Goal: Task Accomplishment & Management: Manage account settings

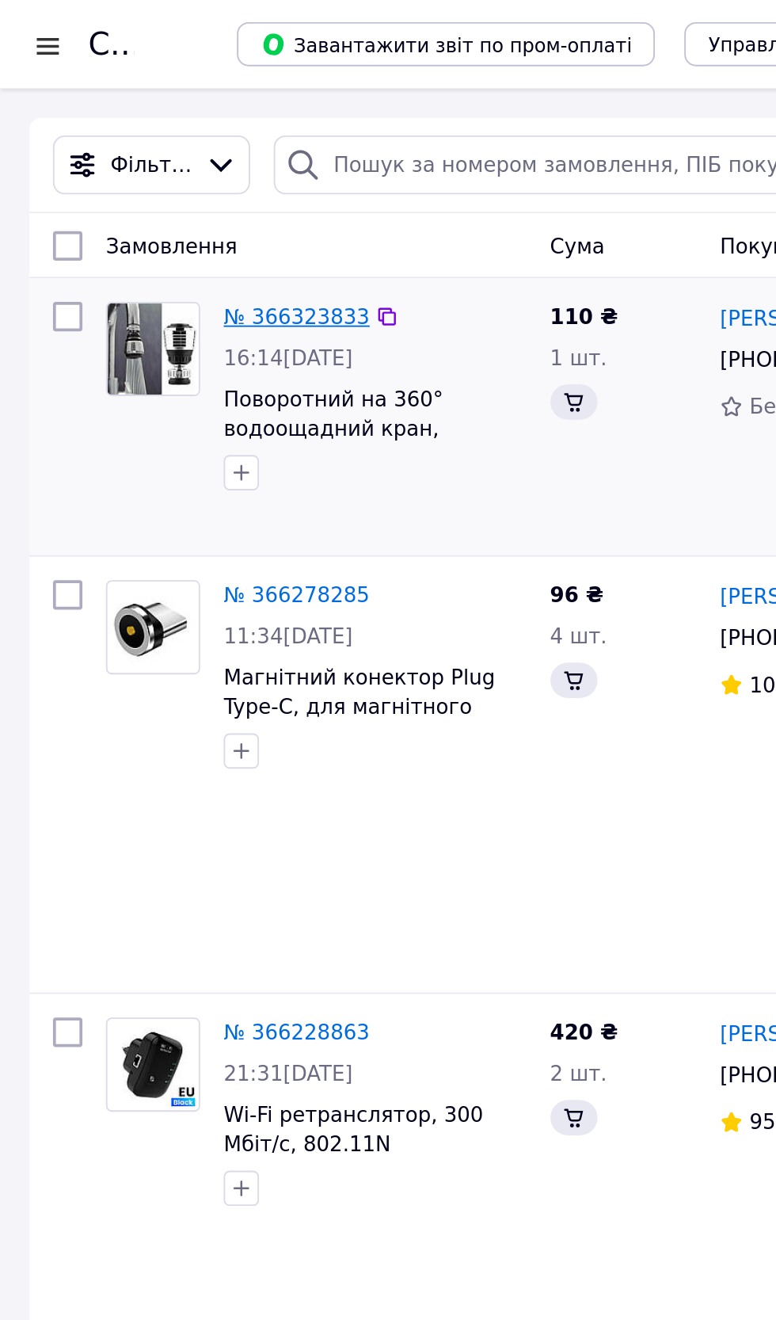
click at [165, 168] on link "№ 366323833" at bounding box center [159, 170] width 78 height 13
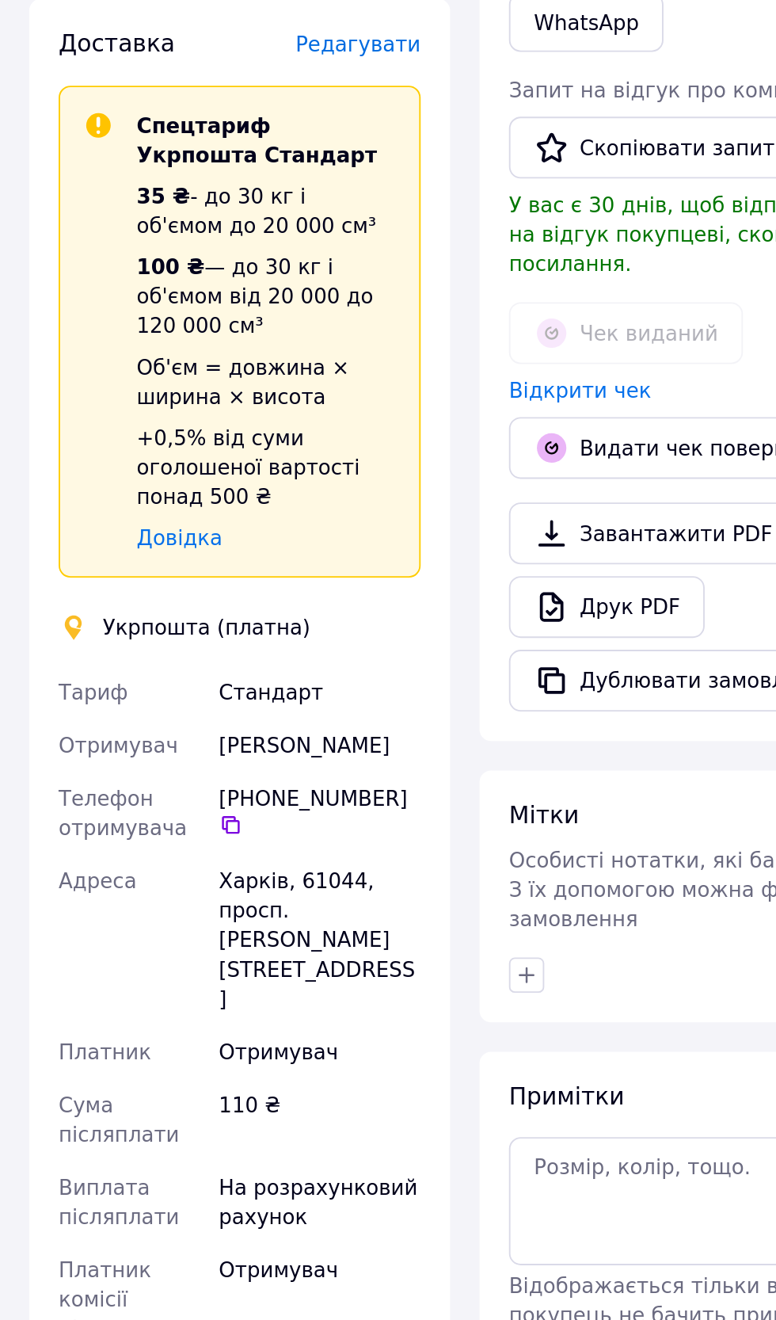
click at [449, 453] on span "Редагувати" at bounding box center [435, 446] width 67 height 13
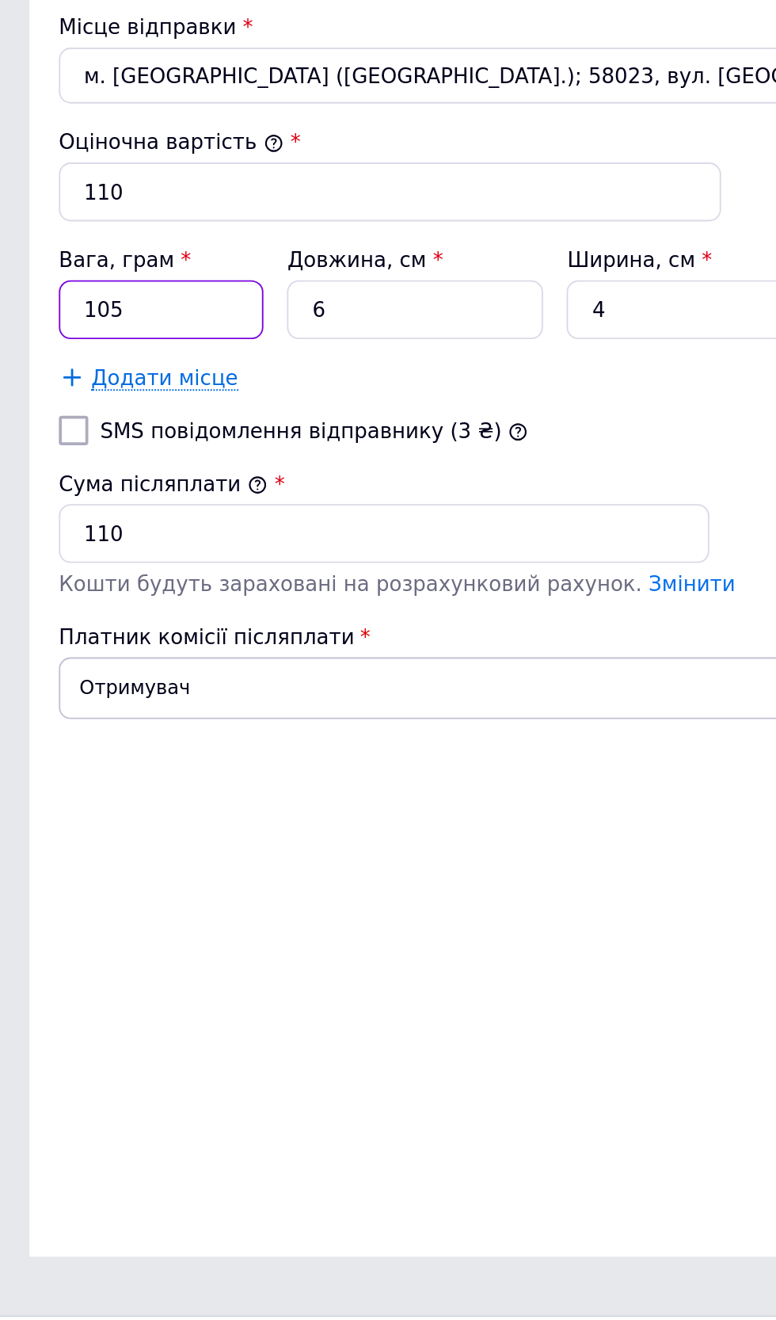
click at [104, 746] on input "105" at bounding box center [87, 731] width 110 height 32
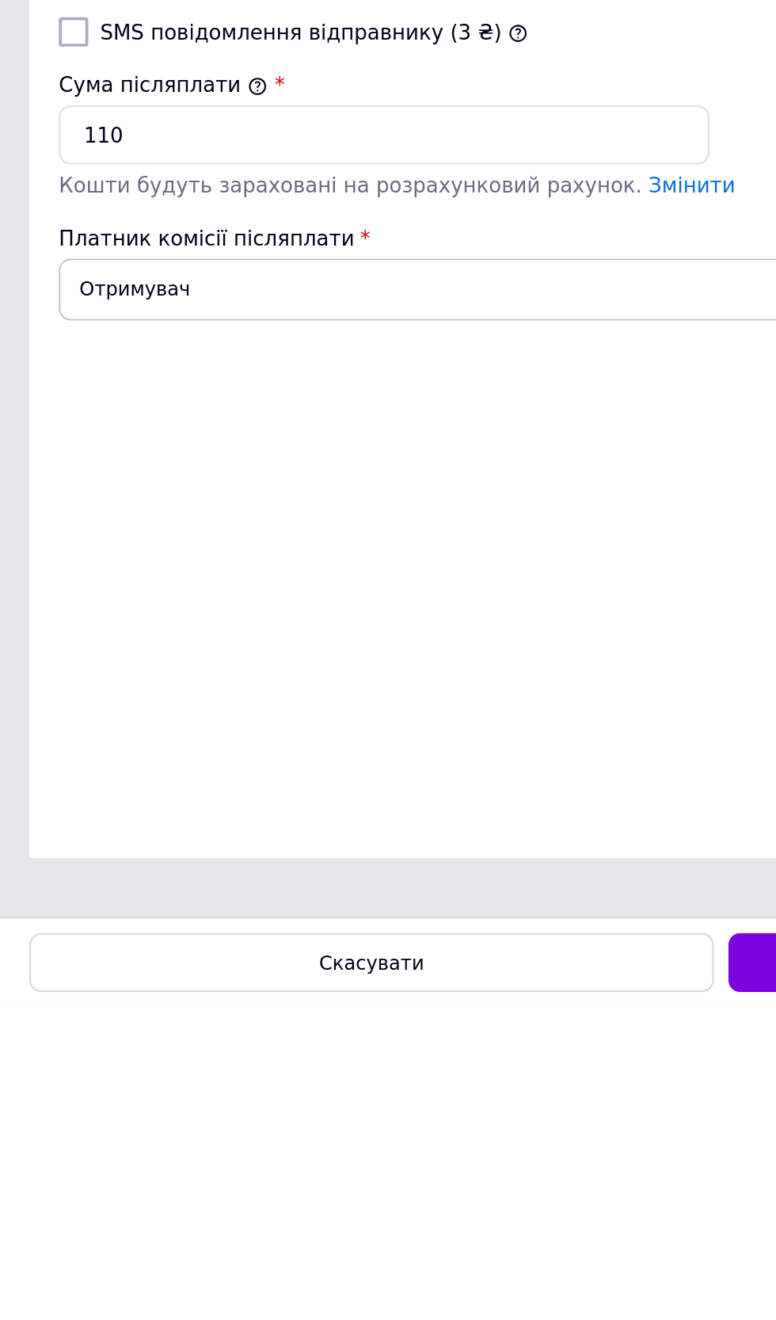
type input "1"
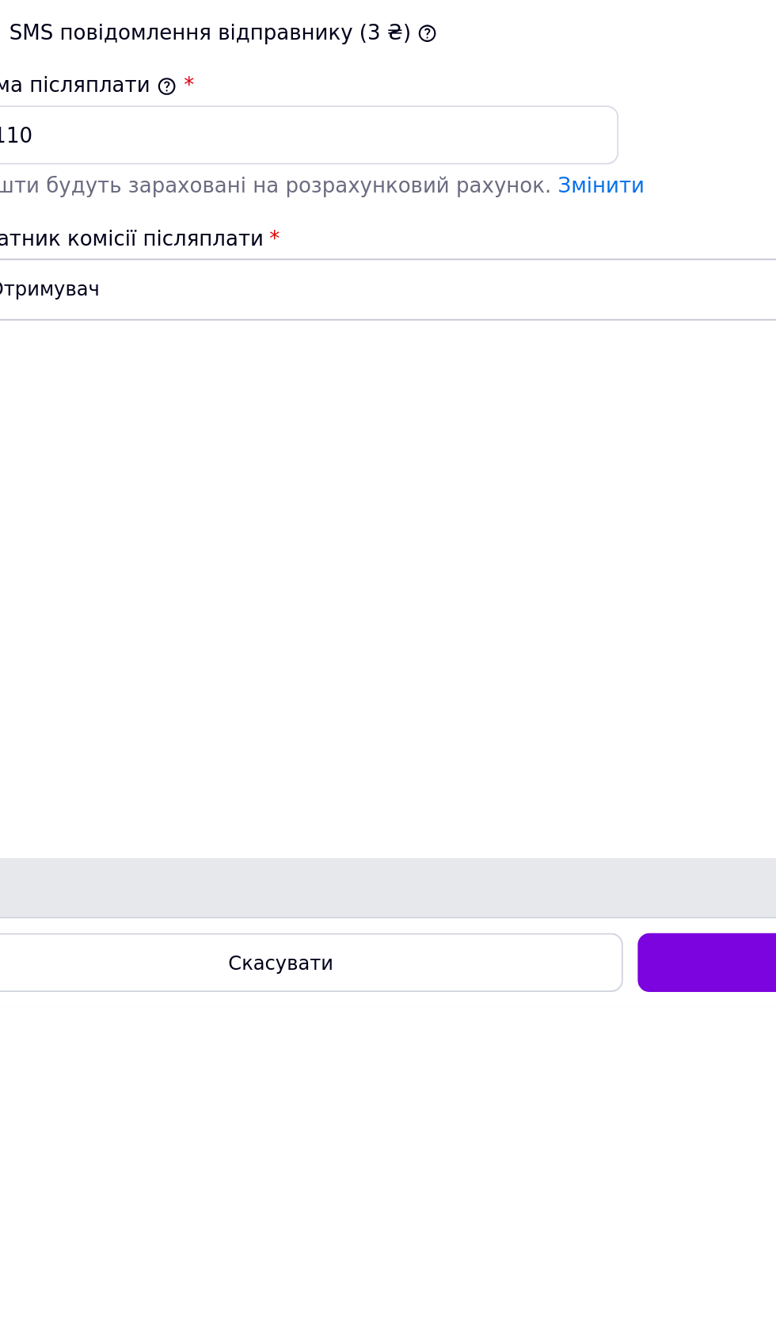
type input "49"
click at [222, 746] on input "6" at bounding box center [223, 731] width 138 height 32
type input "1"
type input "16"
type input "10"
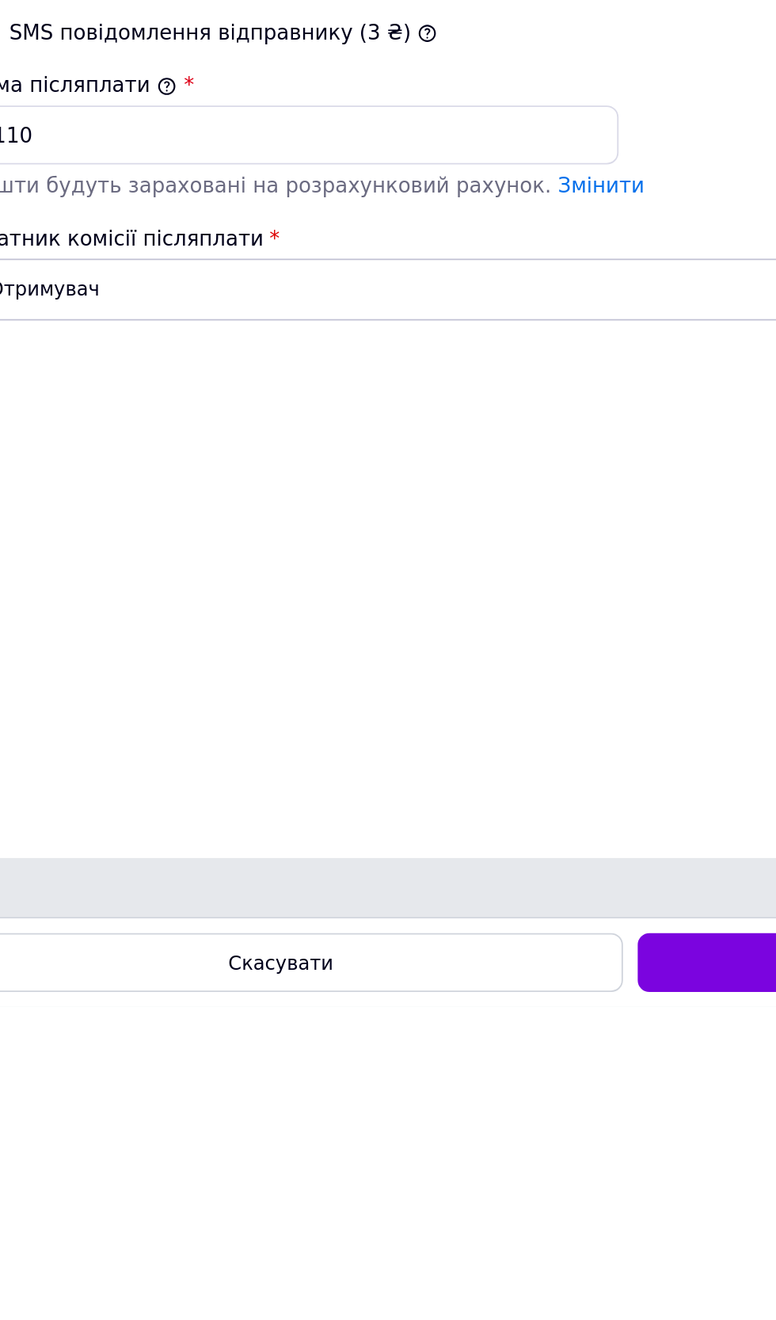
type input "160"
type input "10"
click at [379, 746] on input "4" at bounding box center [374, 731] width 138 height 32
type input "1"
type input "40"
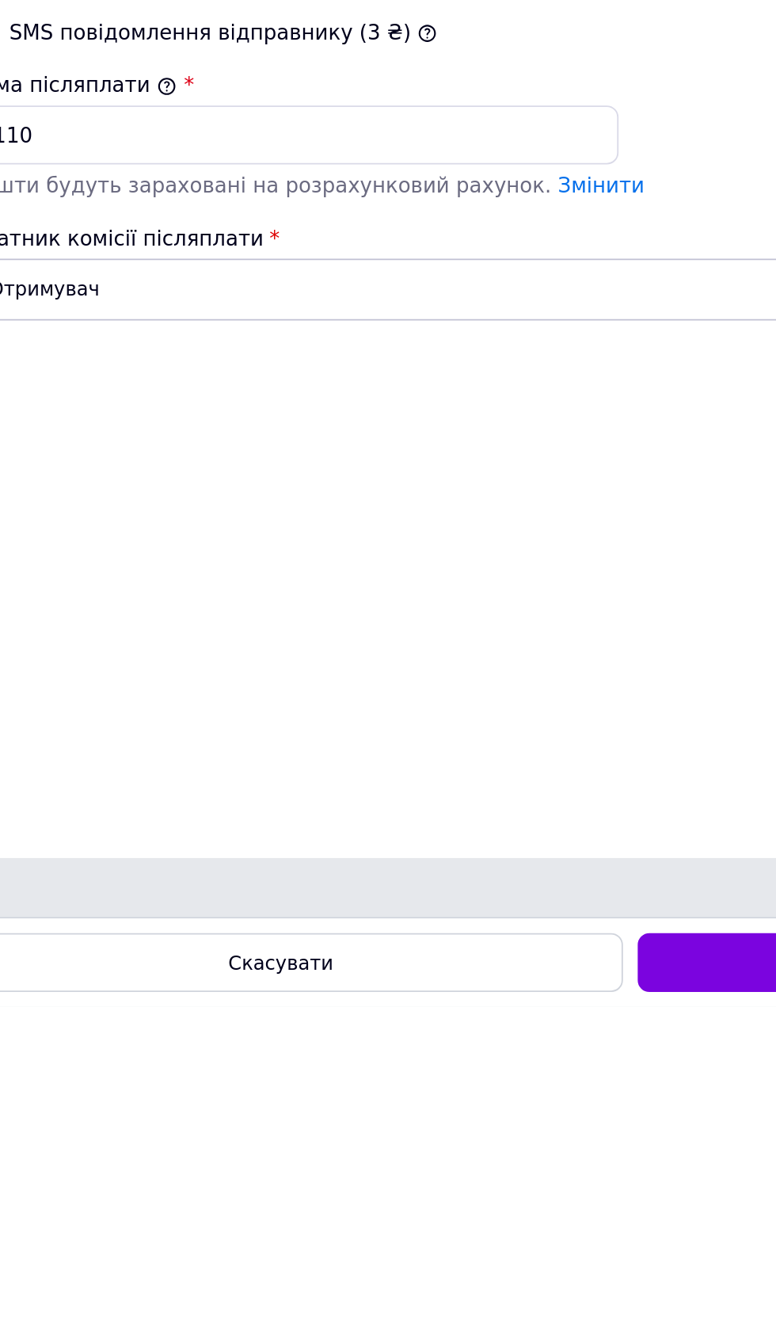
type input "10"
type input "400"
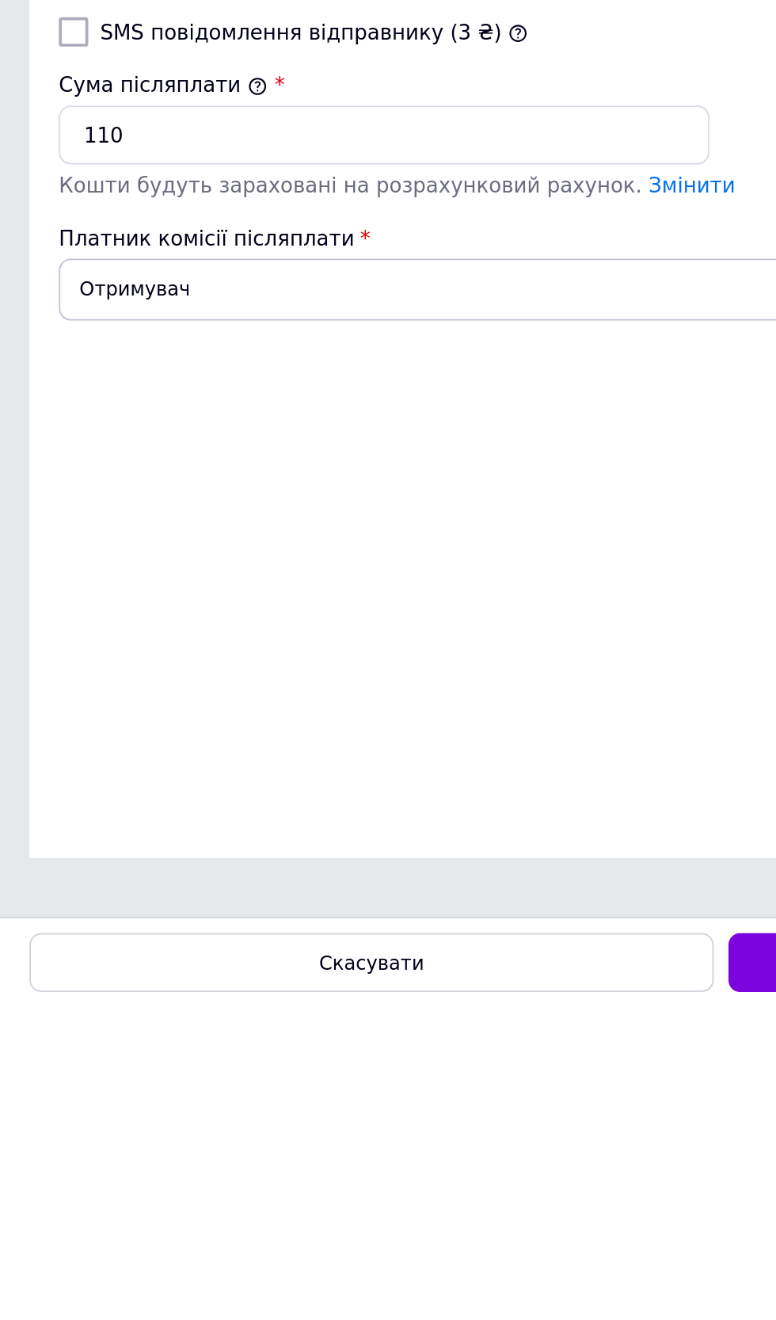
scroll to position [25, 0]
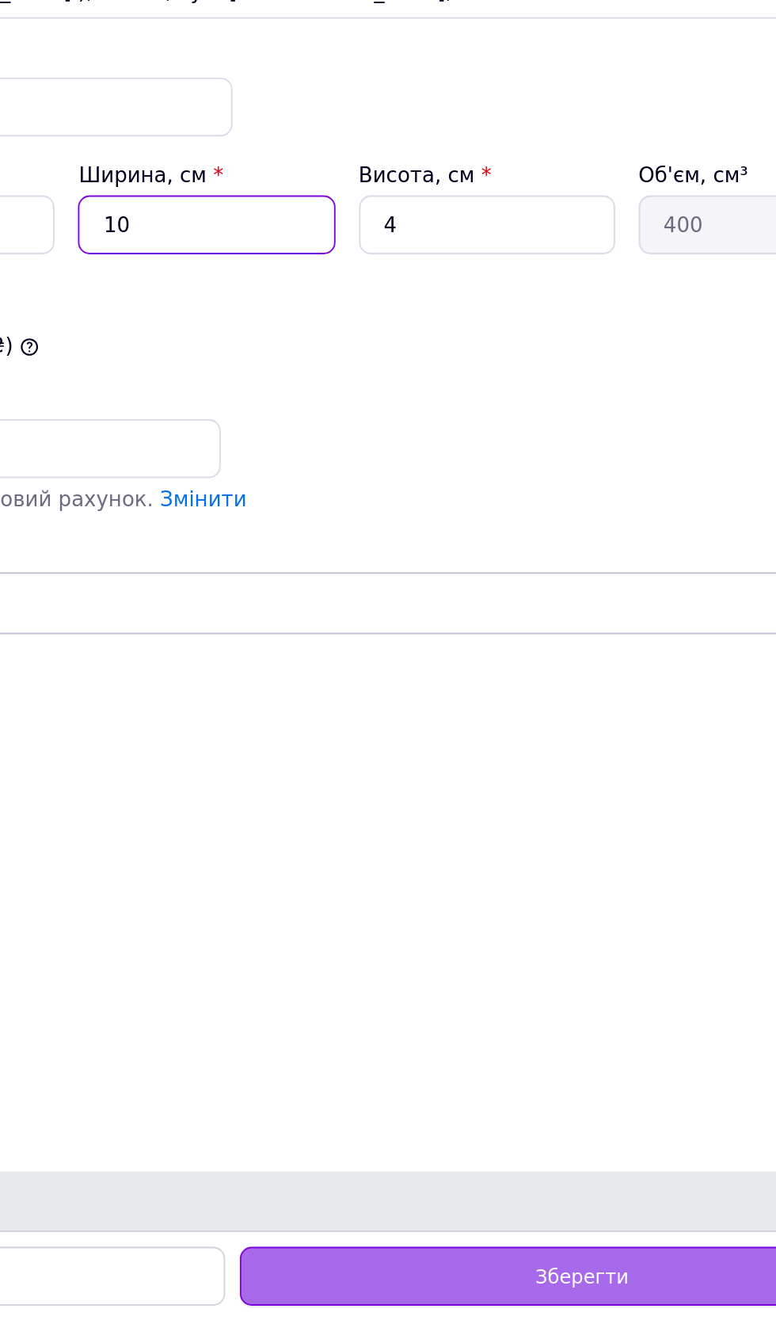
type input "10"
click at [597, 1294] on span "Зберегти" at bounding box center [576, 1297] width 50 height 12
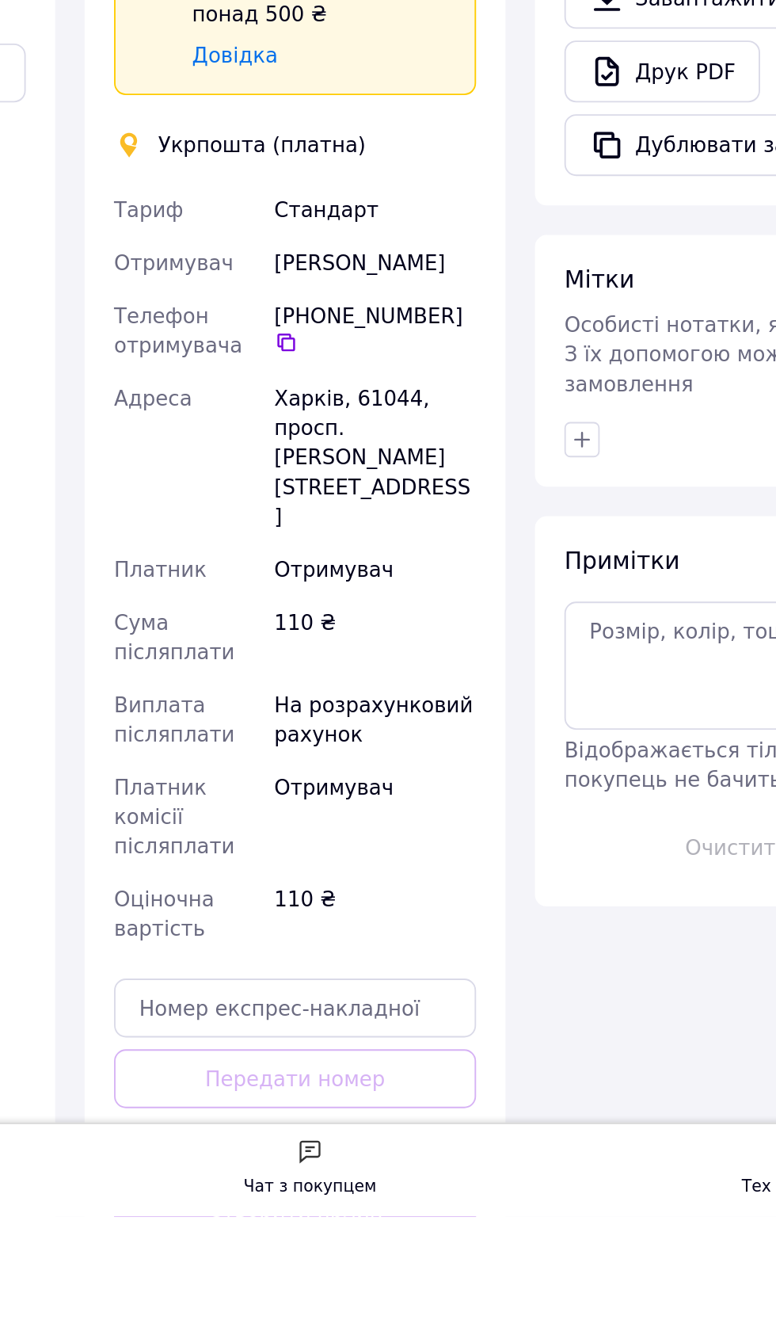
scroll to position [21, 0]
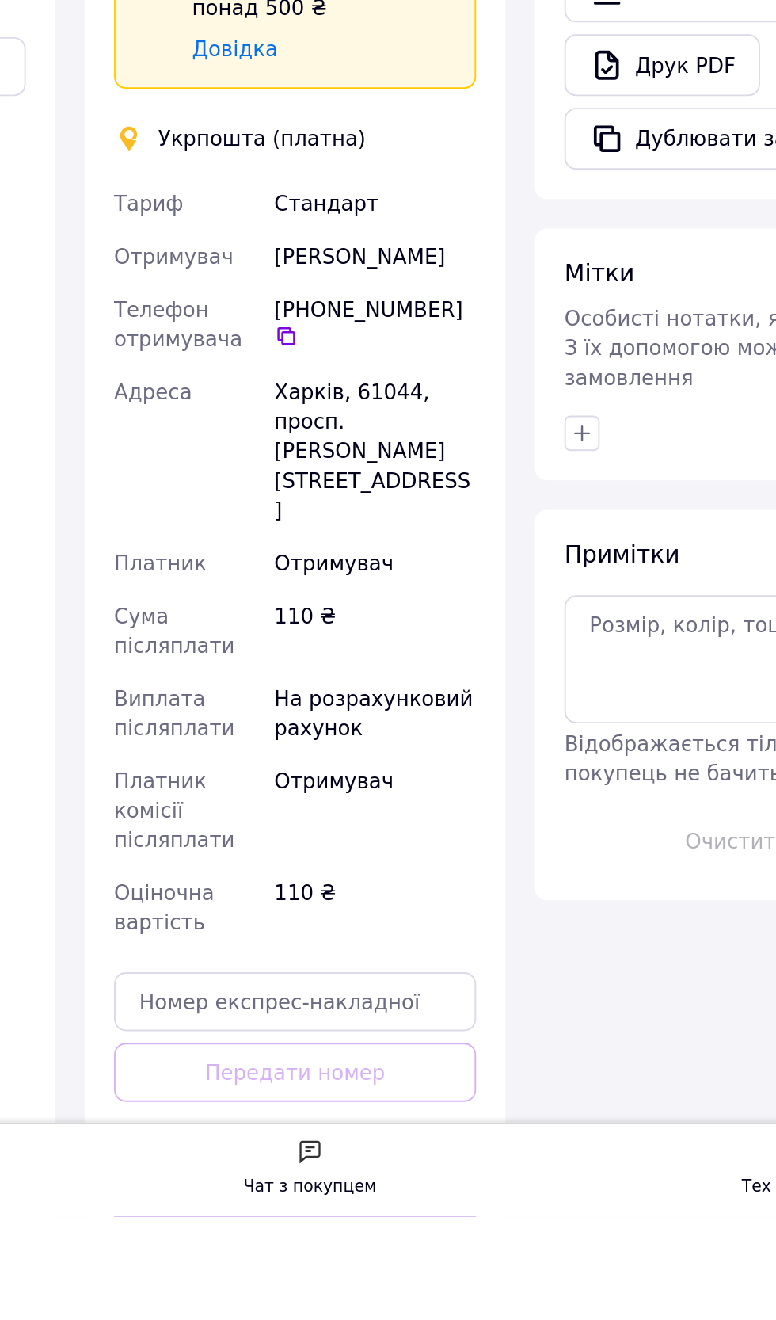
click at [407, 1297] on button "Створити ярлик" at bounding box center [371, 1313] width 195 height 32
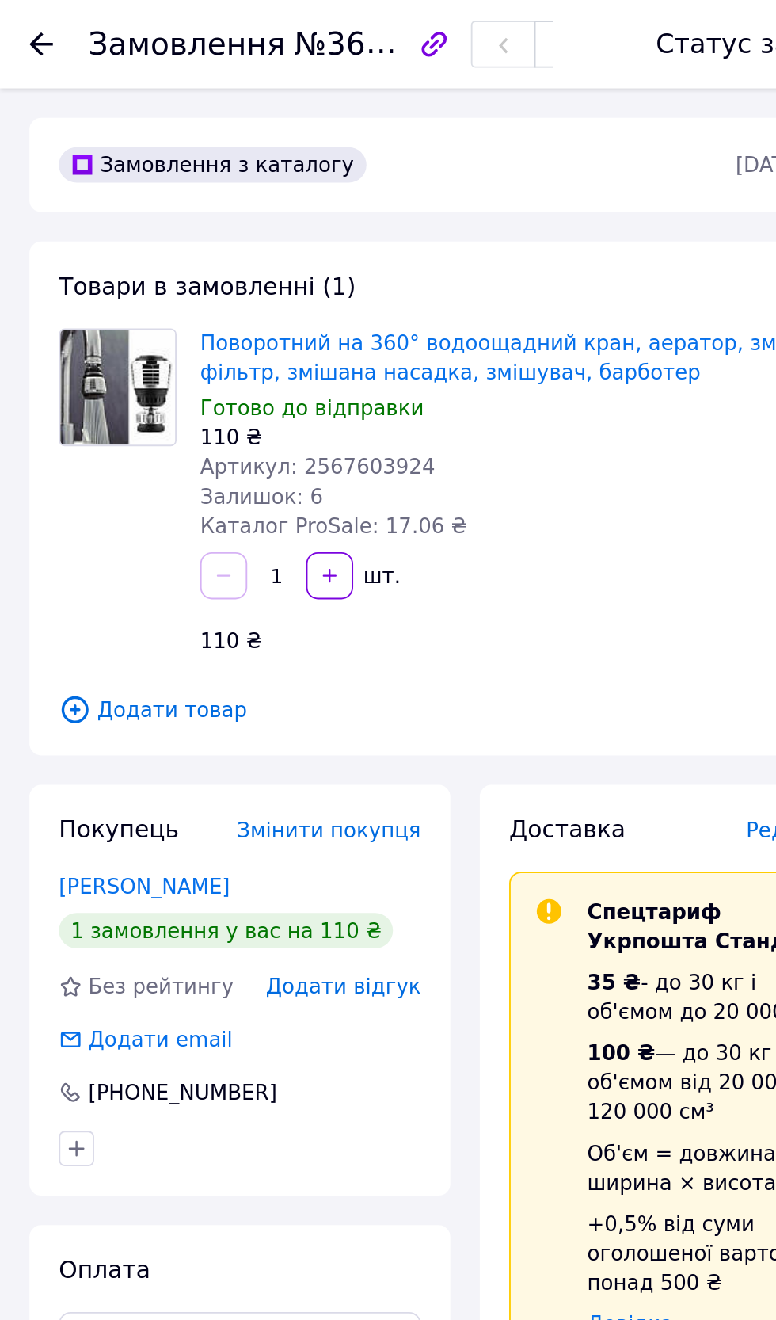
click at [49, 24] on span "Замовлення" at bounding box center [101, 23] width 106 height 19
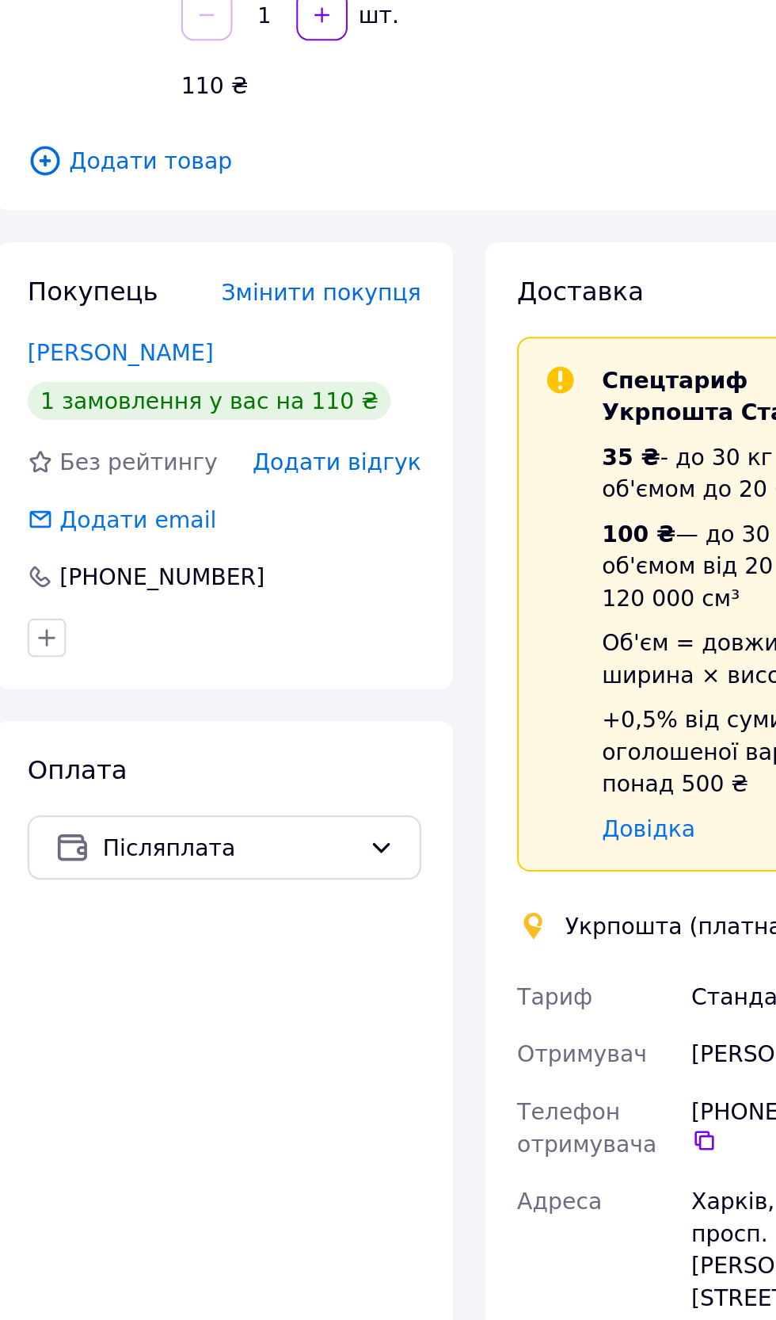
scroll to position [1, 0]
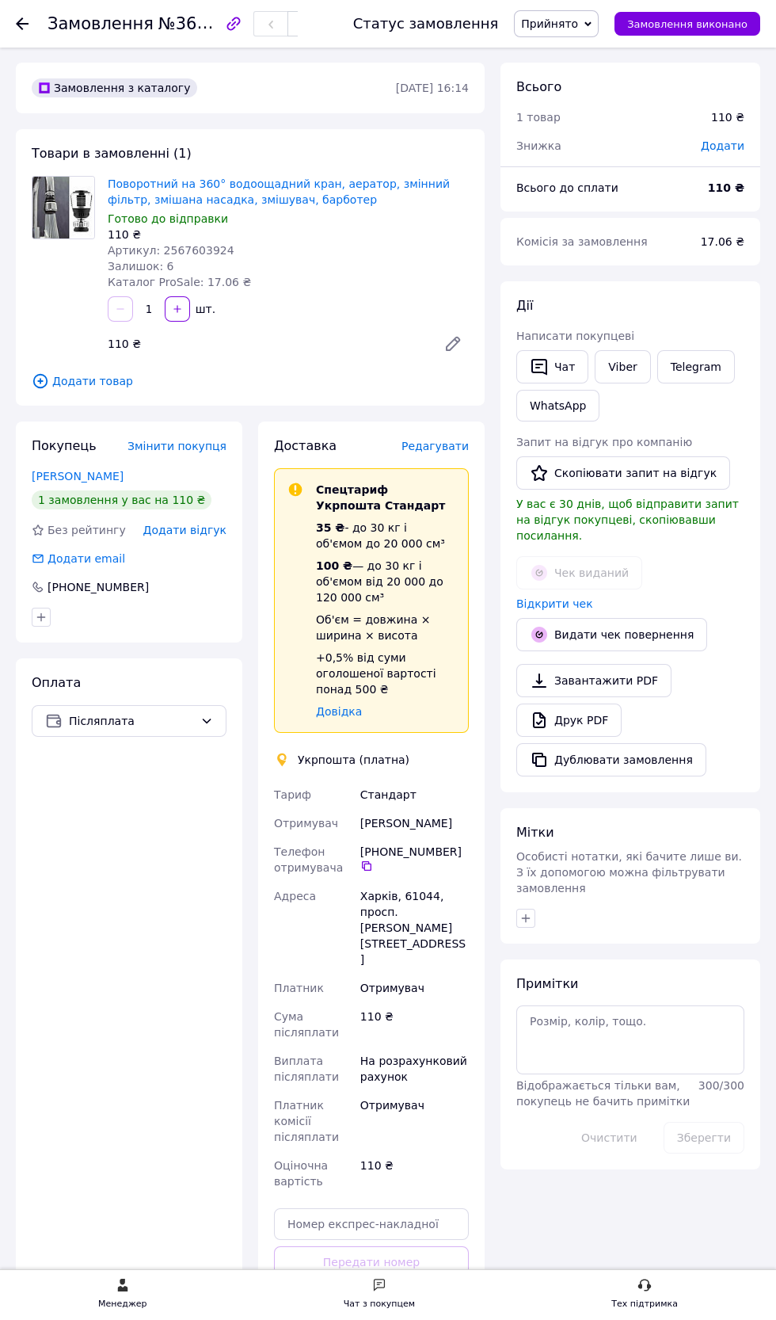
click at [22, 23] on use at bounding box center [22, 23] width 13 height 13
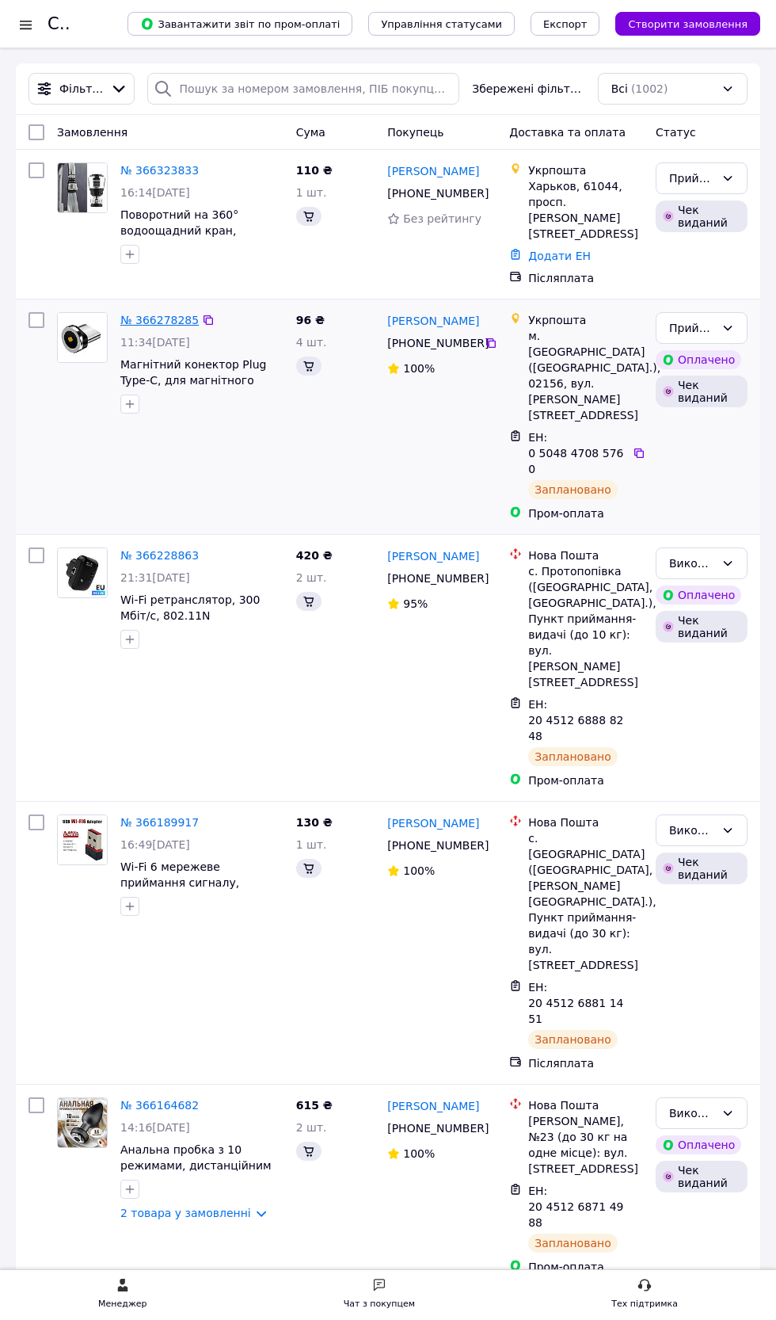
click at [163, 314] on link "№ 366278285" at bounding box center [159, 320] width 78 height 13
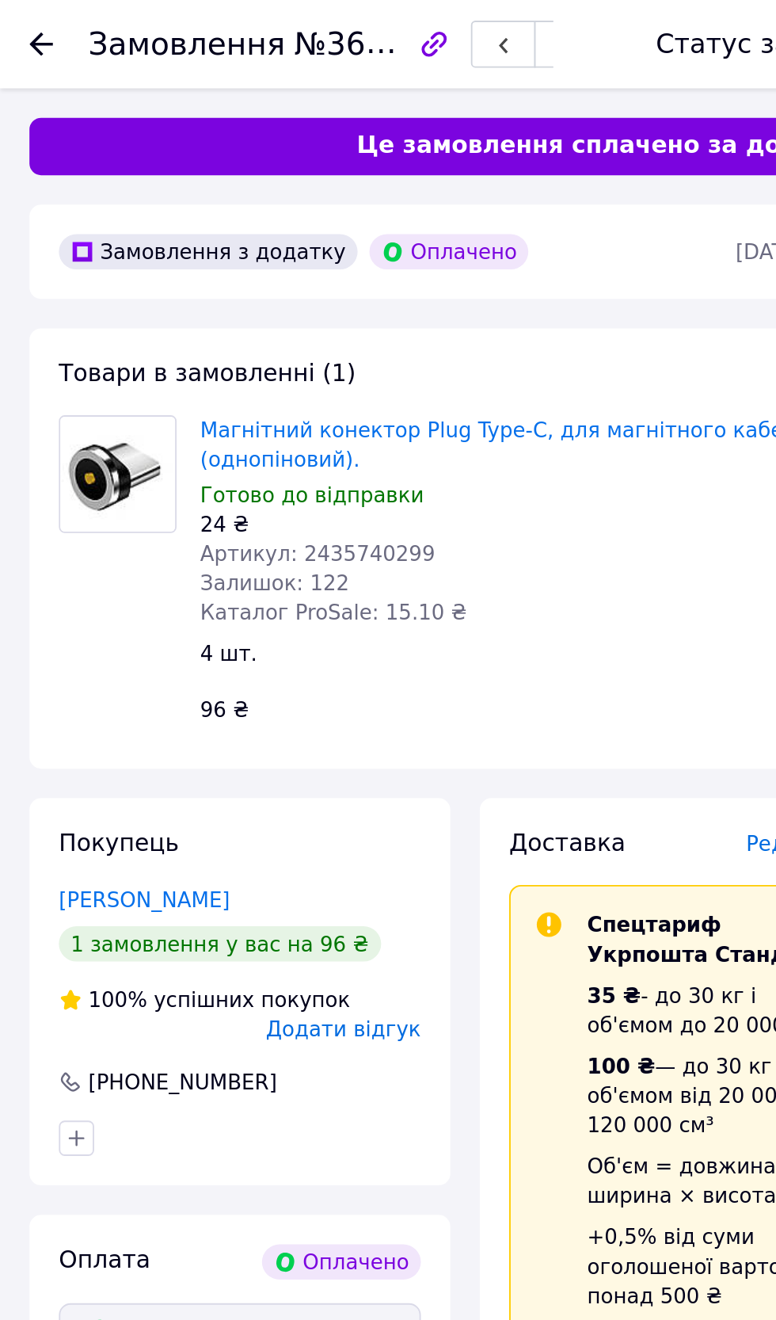
click at [24, 24] on use at bounding box center [22, 23] width 13 height 13
